Goal: Information Seeking & Learning: Learn about a topic

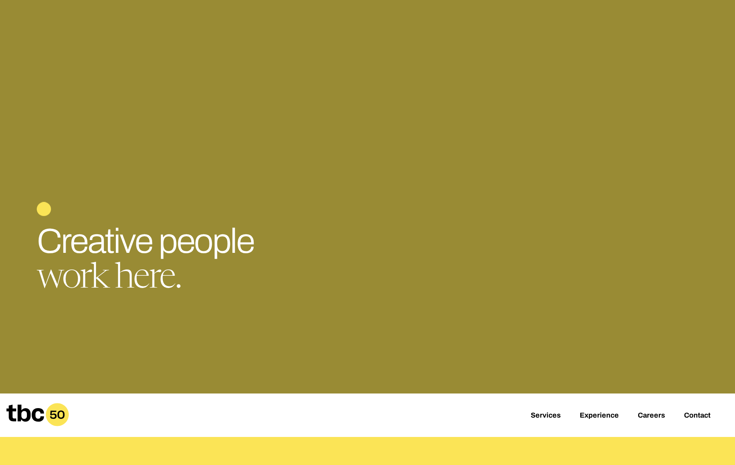
scroll to position [32, 0]
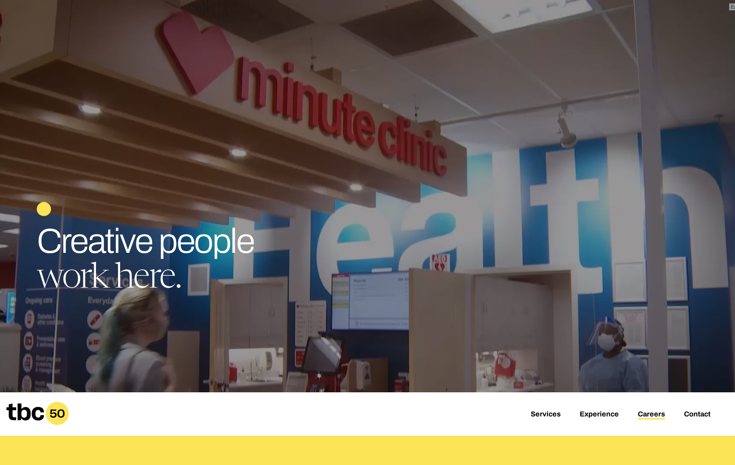
click at [649, 415] on link "Careers" at bounding box center [651, 414] width 27 height 9
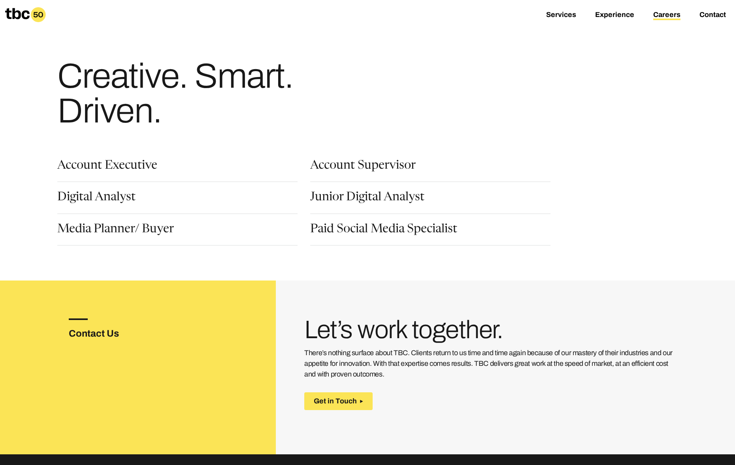
scroll to position [5, 0]
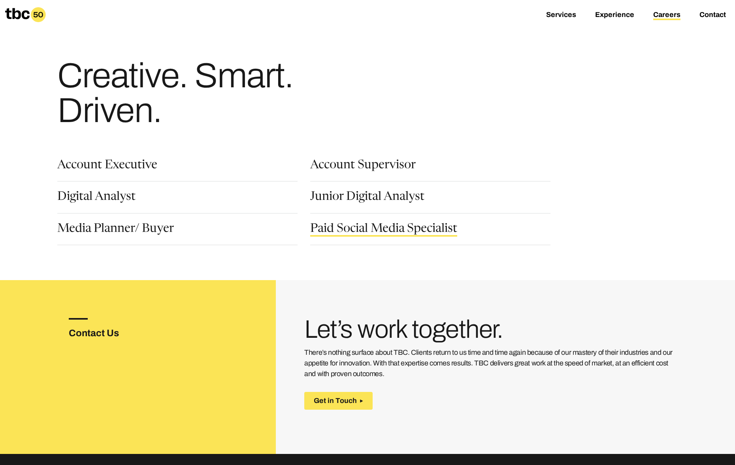
click at [402, 228] on link "Paid Social Media Specialist" at bounding box center [383, 229] width 147 height 13
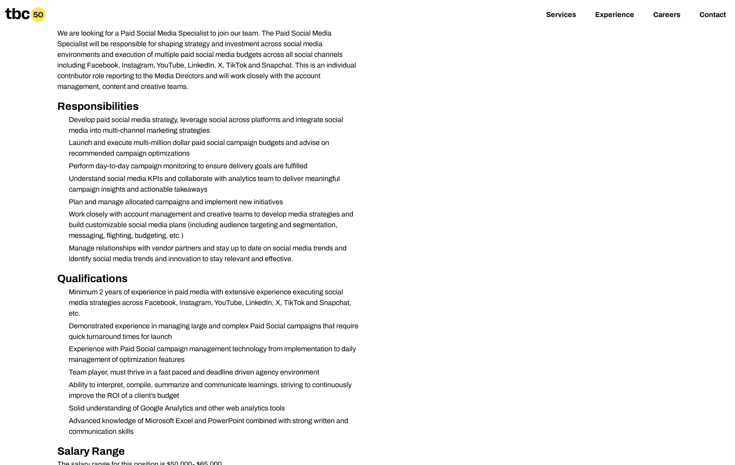
scroll to position [228, 0]
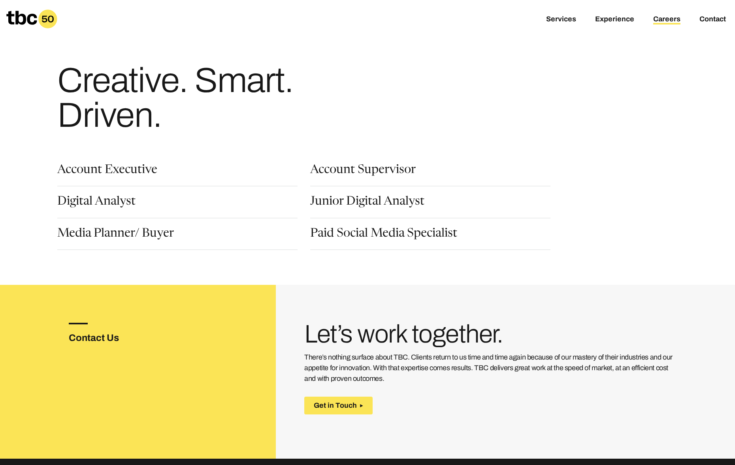
click at [371, 211] on div "Junior Digital Analyst" at bounding box center [430, 207] width 240 height 22
click at [373, 205] on link "Junior Digital Analyst" at bounding box center [367, 202] width 114 height 13
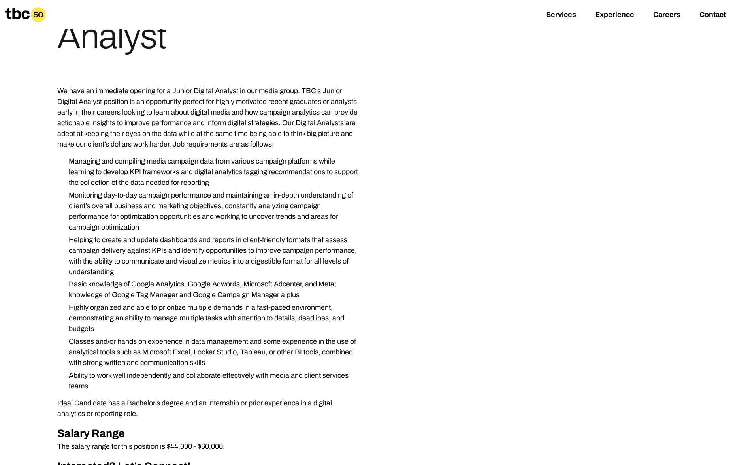
scroll to position [177, 0]
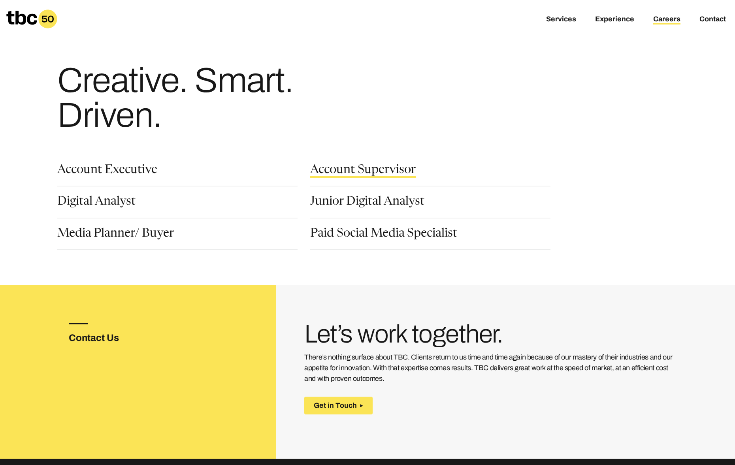
click at [403, 174] on link "Account Supervisor" at bounding box center [363, 170] width 106 height 13
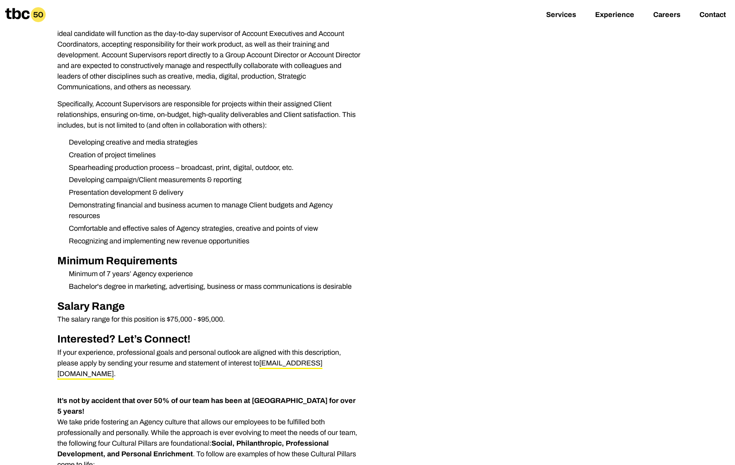
scroll to position [232, 0]
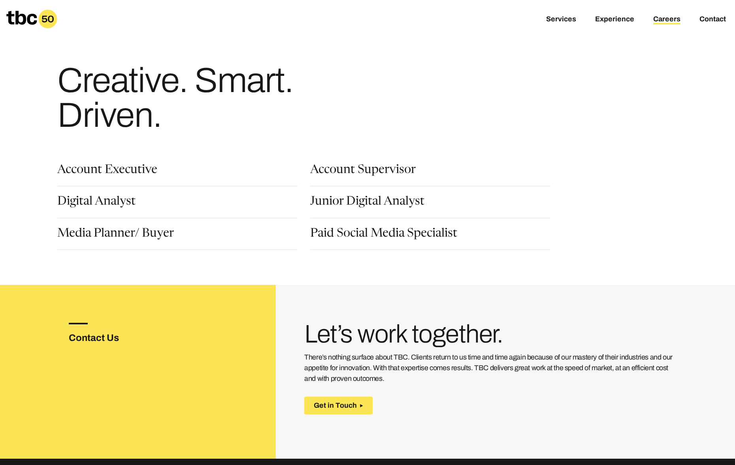
click at [160, 174] on div "Account Executive" at bounding box center [177, 175] width 240 height 22
click at [138, 172] on link "Account Executive" at bounding box center [107, 170] width 100 height 13
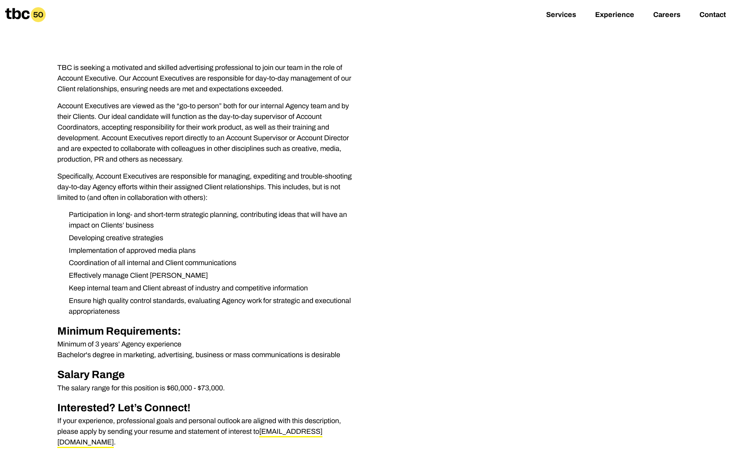
scroll to position [115, 0]
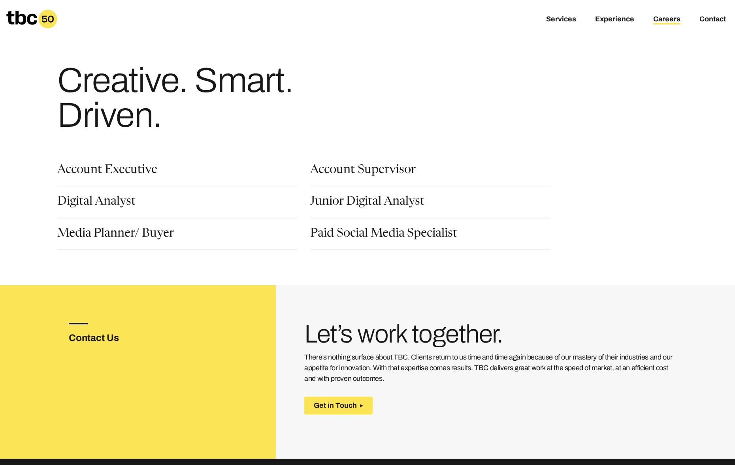
click at [99, 217] on div "Digital Analyst" at bounding box center [177, 207] width 240 height 22
click at [102, 205] on link "Digital Analyst" at bounding box center [96, 202] width 78 height 13
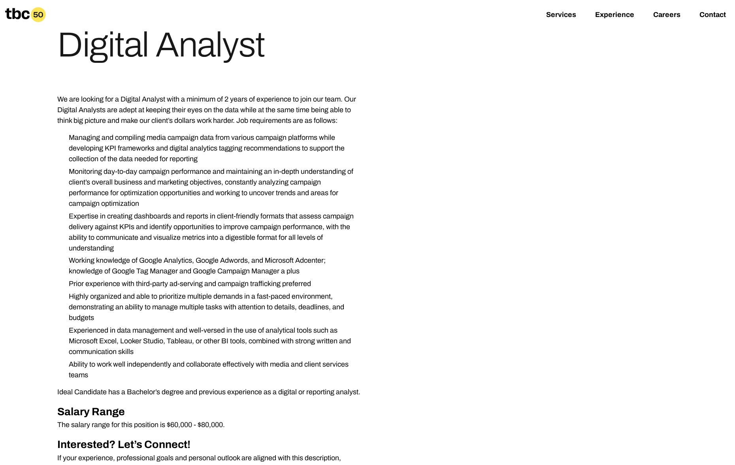
scroll to position [3, 0]
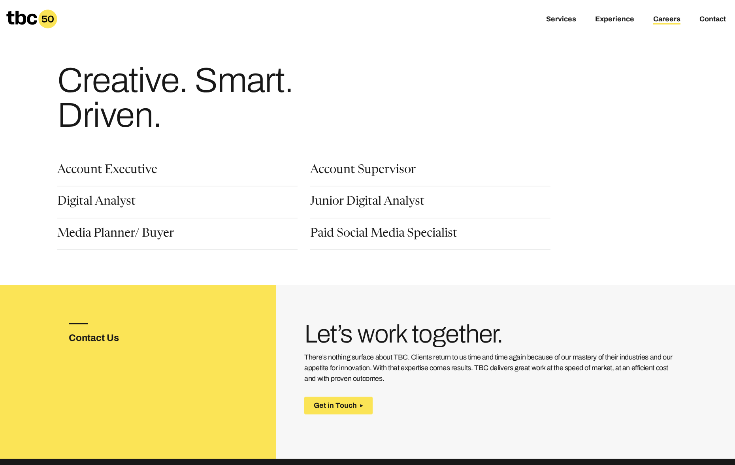
drag, startPoint x: 128, startPoint y: 228, endPoint x: 127, endPoint y: 224, distance: 4.0
click at [128, 228] on div "Media Planner/ Buyer" at bounding box center [177, 239] width 240 height 22
click at [129, 237] on link "Media Planner/ Buyer" at bounding box center [115, 234] width 117 height 13
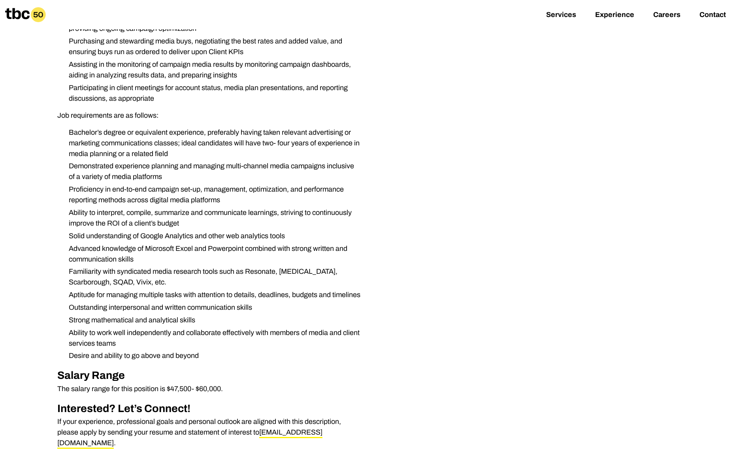
scroll to position [391, 0]
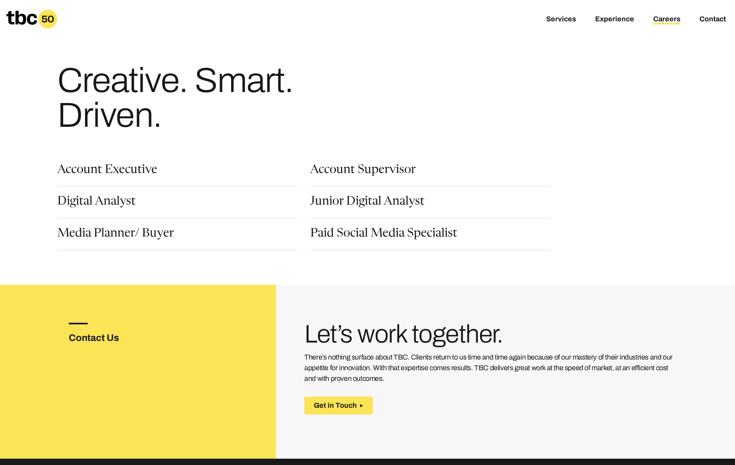
click at [360, 222] on div "Junior Digital Analyst" at bounding box center [436, 212] width 253 height 32
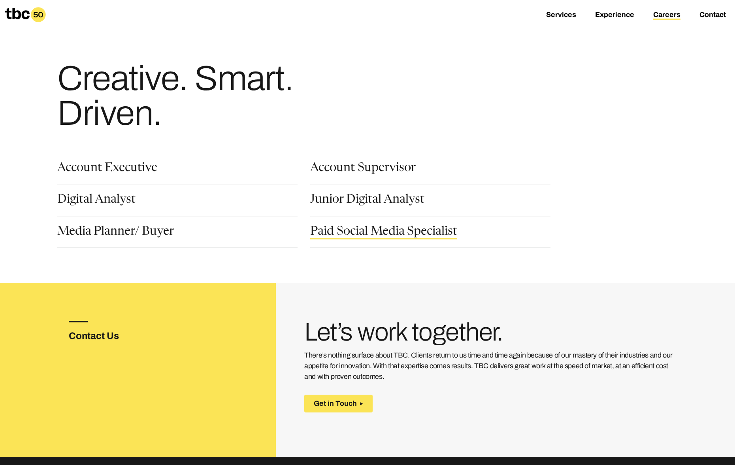
click at [361, 234] on link "Paid Social Media Specialist" at bounding box center [383, 232] width 147 height 13
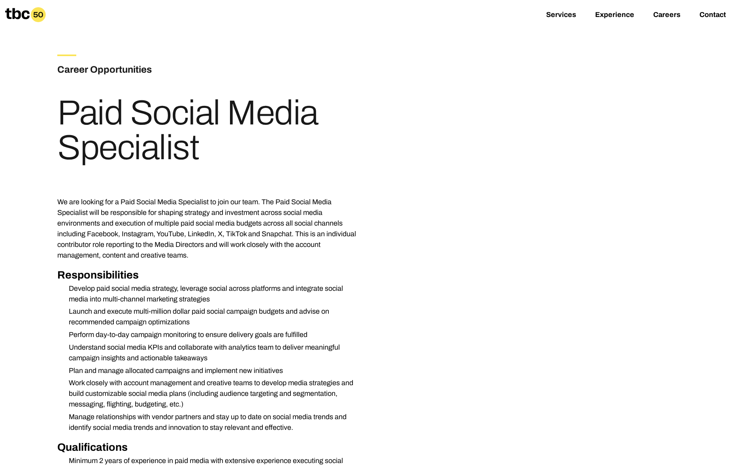
scroll to position [10, 0]
